Goal: Task Accomplishment & Management: Manage account settings

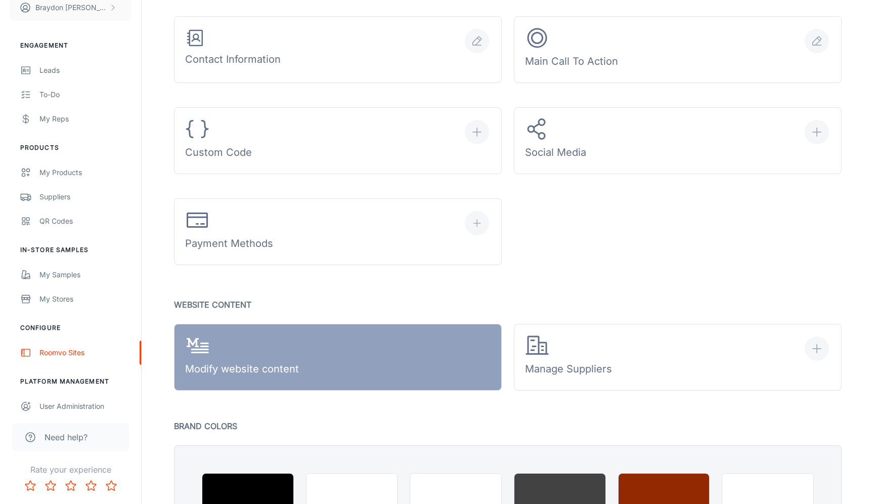
scroll to position [407, 0]
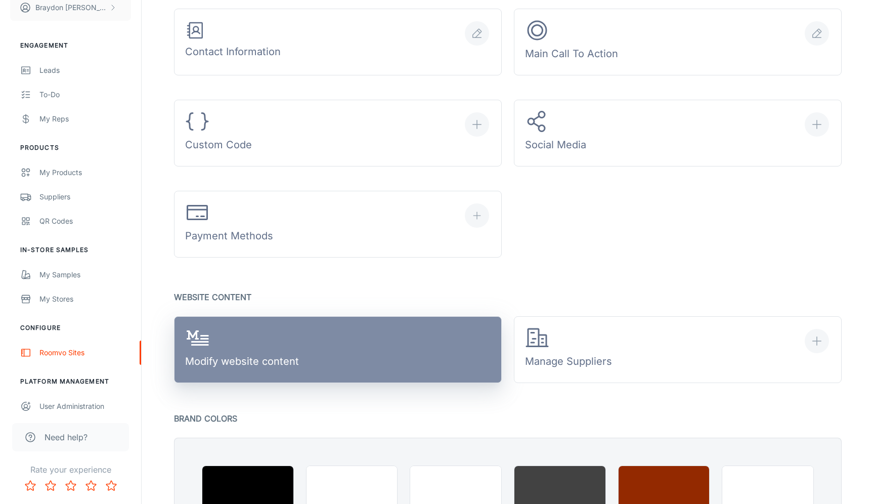
click at [315, 370] on link "Modify website content" at bounding box center [338, 349] width 328 height 67
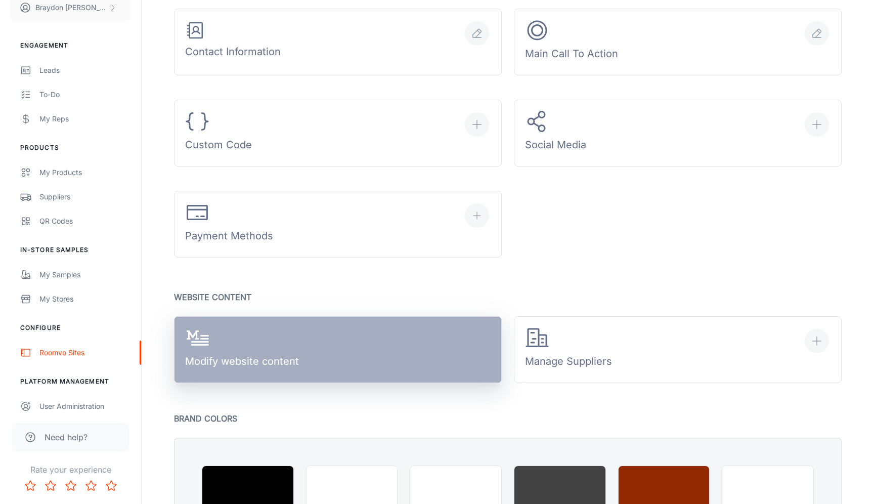
click at [334, 354] on link "Modify website content" at bounding box center [338, 349] width 328 height 67
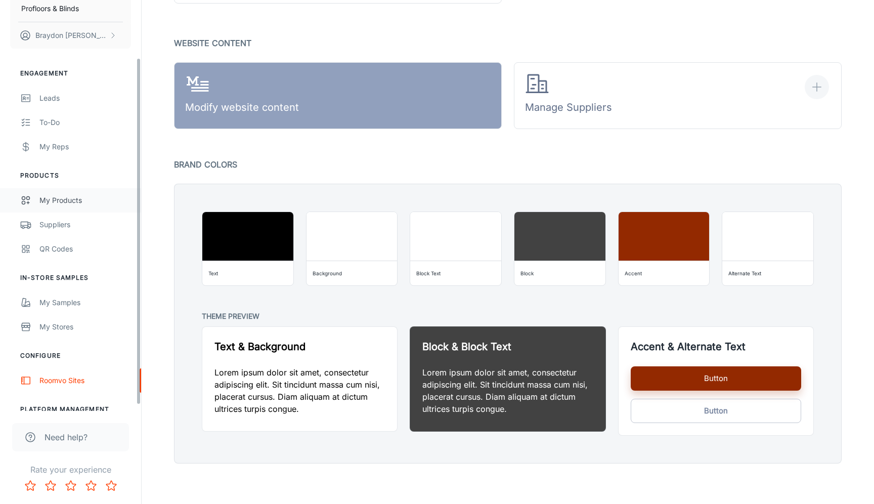
scroll to position [75, 0]
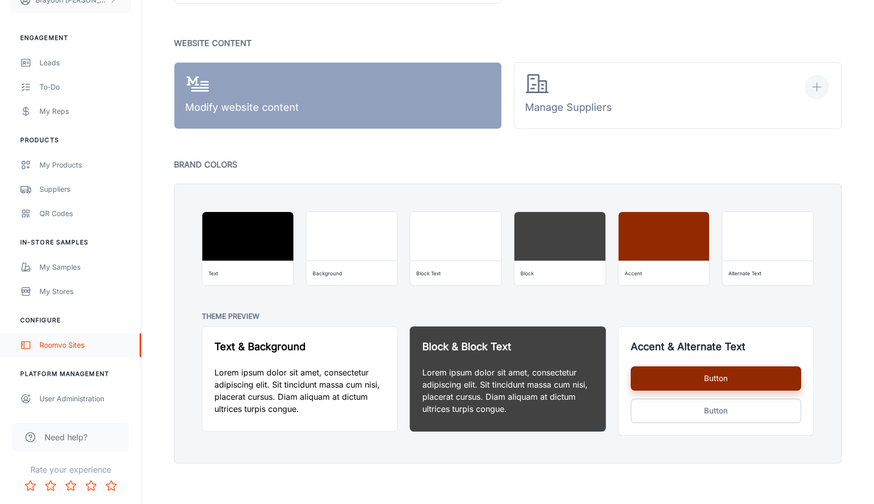
click at [40, 346] on div "Roomvo Sites" at bounding box center [85, 344] width 92 height 11
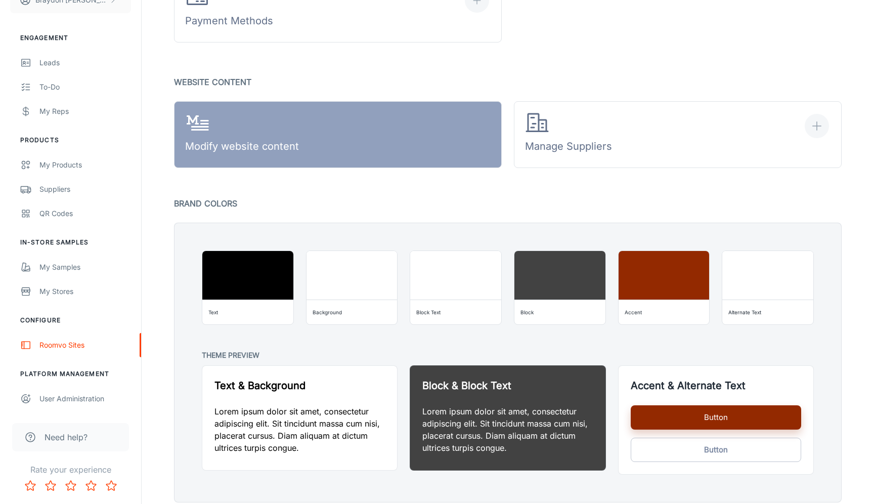
scroll to position [661, 0]
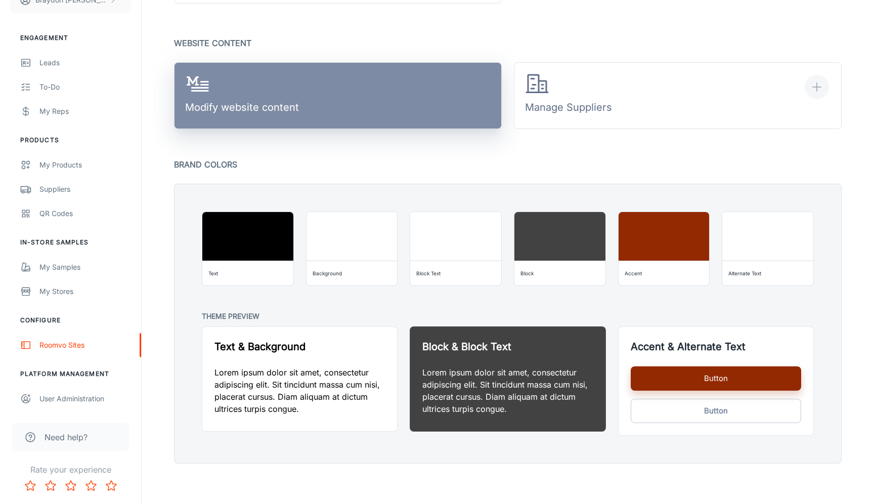
click at [328, 91] on link "Modify website content" at bounding box center [338, 95] width 328 height 67
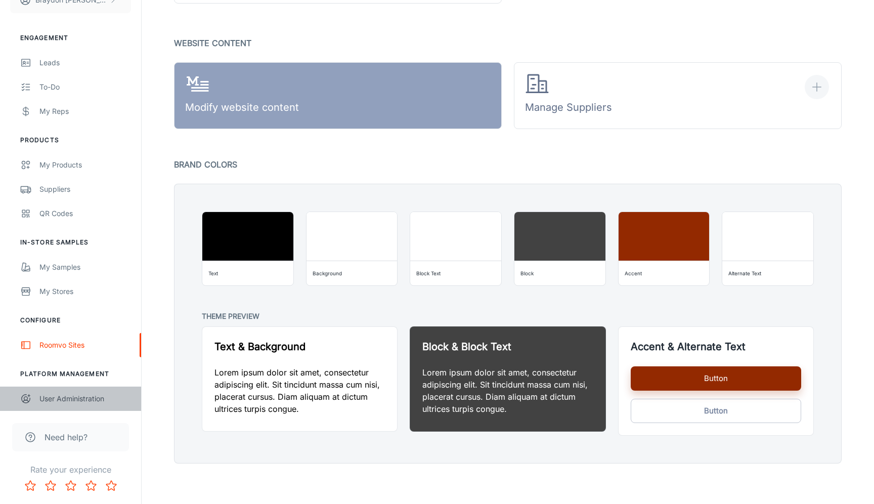
click at [46, 399] on div "User Administration" at bounding box center [85, 398] width 92 height 11
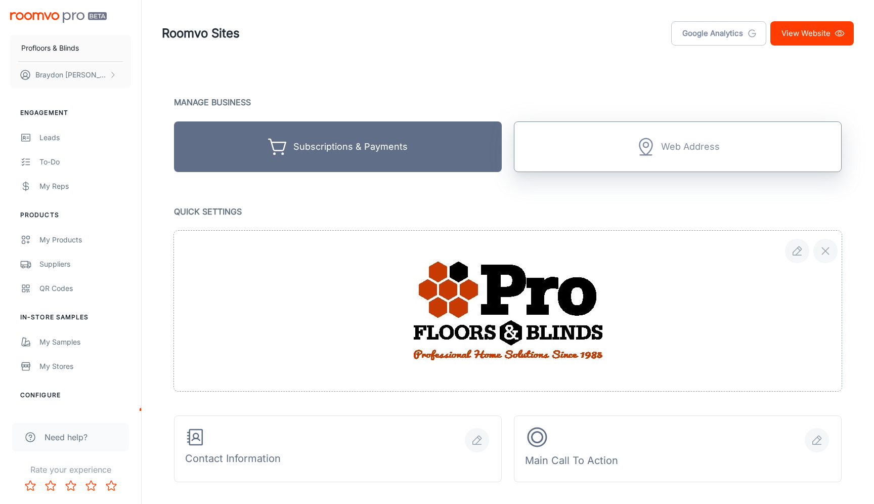
click at [595, 158] on button "Web Address" at bounding box center [678, 146] width 328 height 51
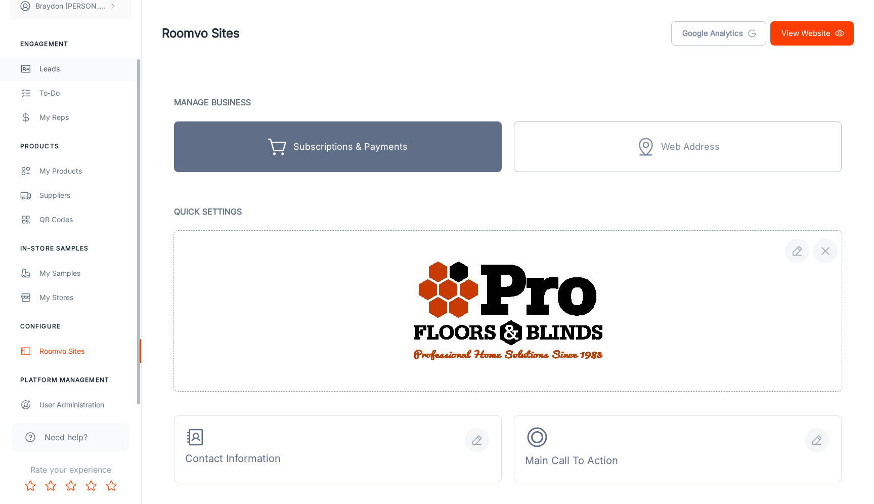
scroll to position [75, 0]
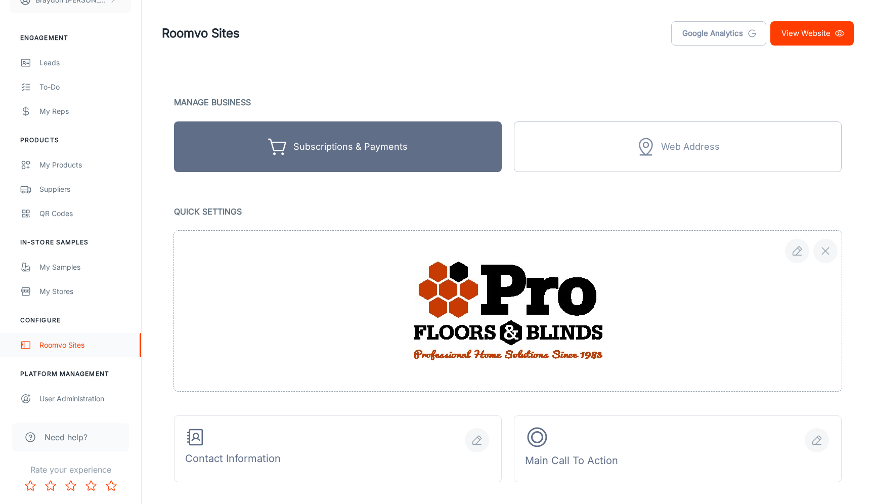
click at [57, 349] on div "Roomvo Sites" at bounding box center [85, 344] width 92 height 11
click at [58, 353] on link "Roomvo Sites" at bounding box center [70, 345] width 141 height 24
click at [255, 305] on div at bounding box center [508, 311] width 668 height 160
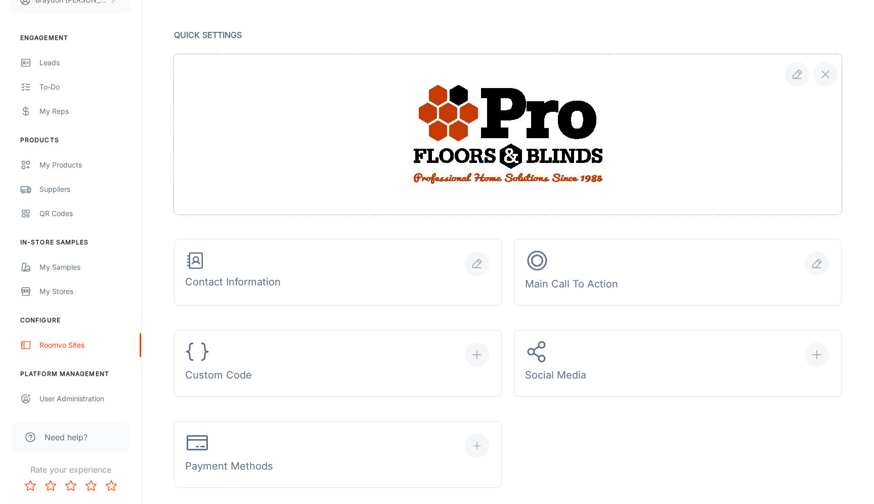
scroll to position [180, 0]
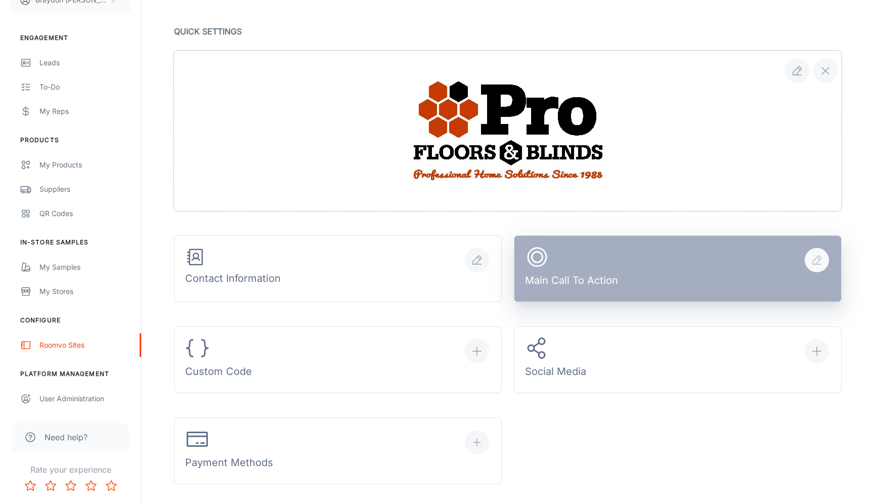
click at [617, 291] on div "Main Call To Action" at bounding box center [571, 268] width 93 height 47
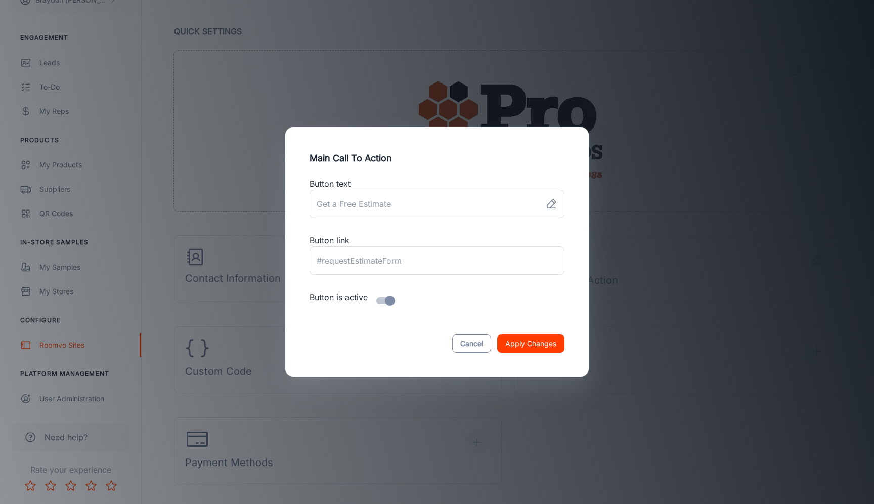
click at [463, 343] on button "Cancel" at bounding box center [471, 343] width 39 height 18
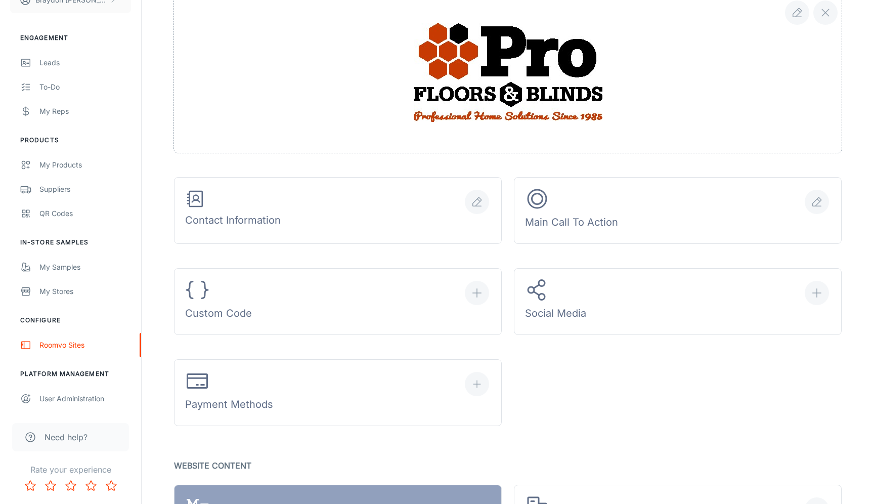
scroll to position [247, 0]
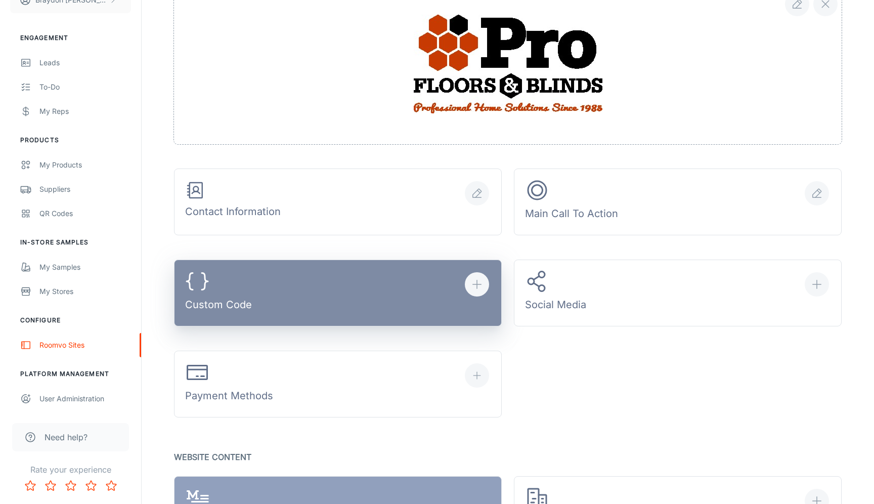
click at [366, 294] on button "Custom Code" at bounding box center [338, 293] width 328 height 67
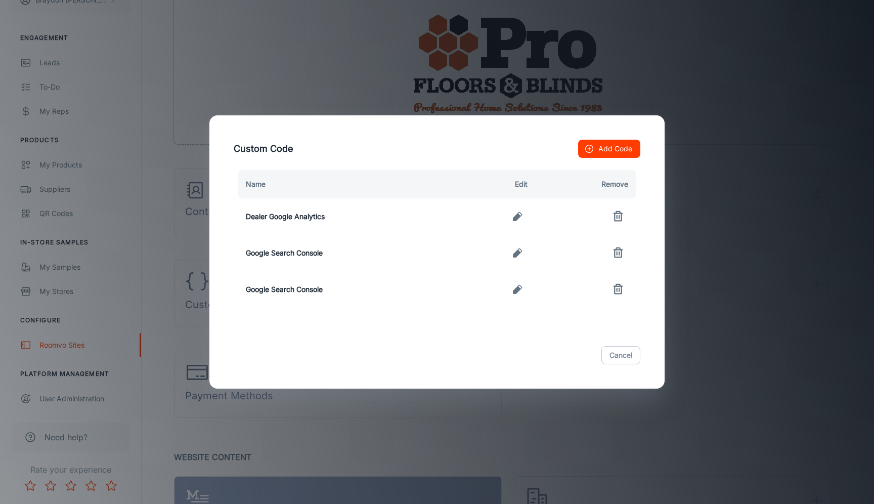
click at [315, 110] on div "Custom Code Add Code Name Edit Remove Dealer Google Analytics Google Search Con…" at bounding box center [437, 252] width 874 height 504
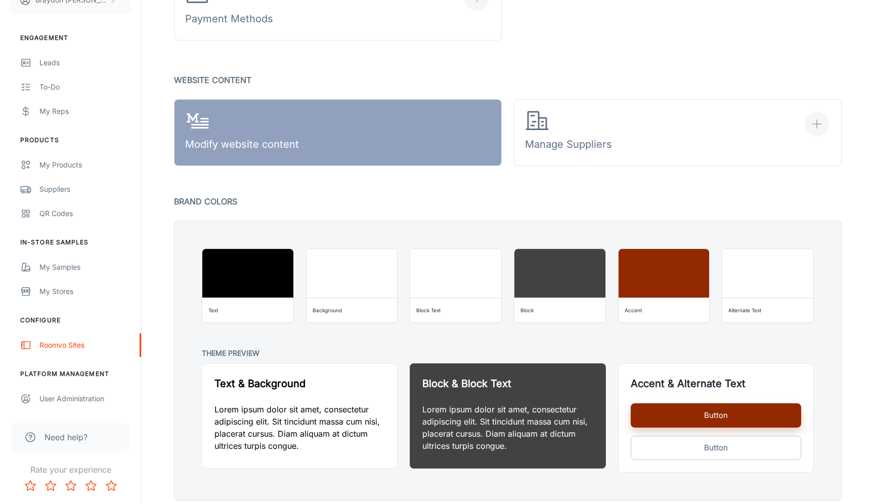
scroll to position [623, 0]
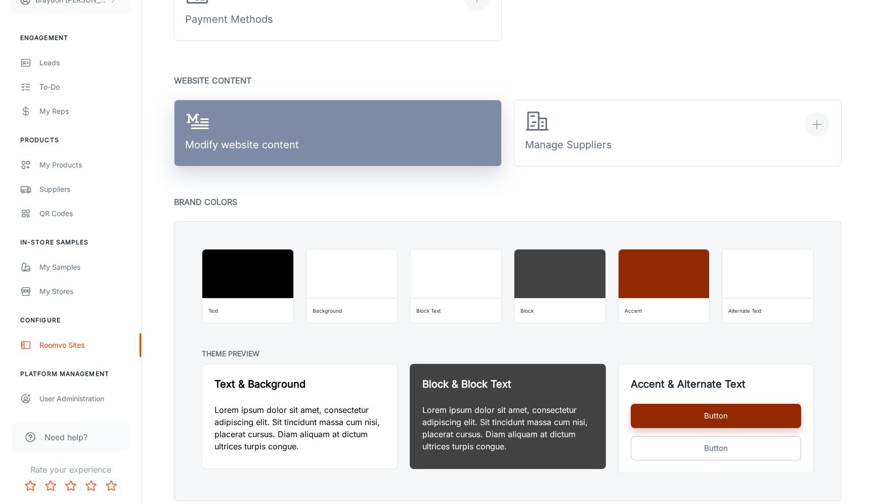
click at [324, 119] on link "Modify website content" at bounding box center [338, 133] width 328 height 67
